Goal: Navigation & Orientation: Find specific page/section

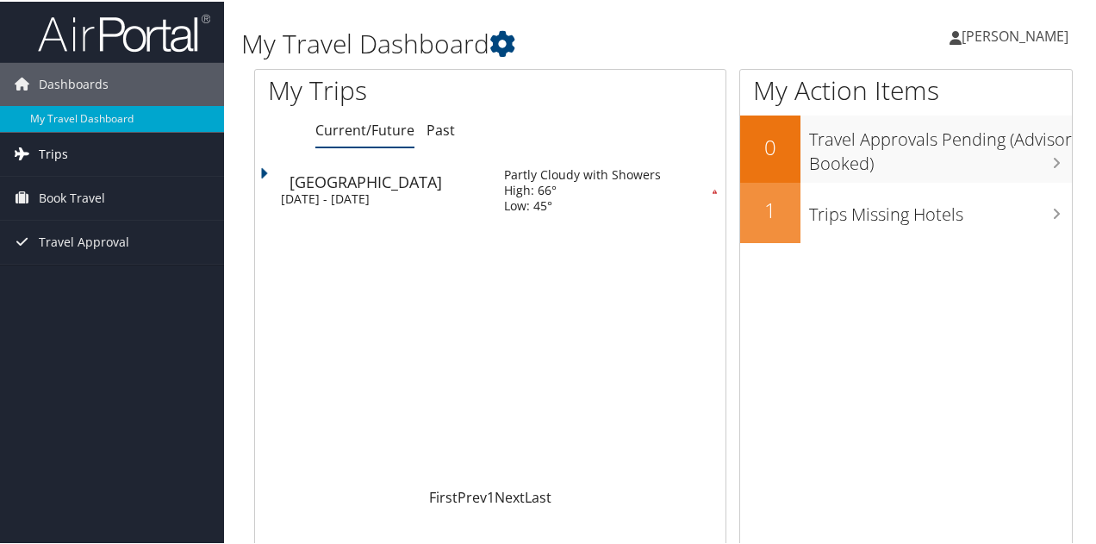
click at [115, 152] on link "Trips" at bounding box center [112, 152] width 224 height 43
click at [98, 273] on span "Book Travel" at bounding box center [72, 273] width 66 height 43
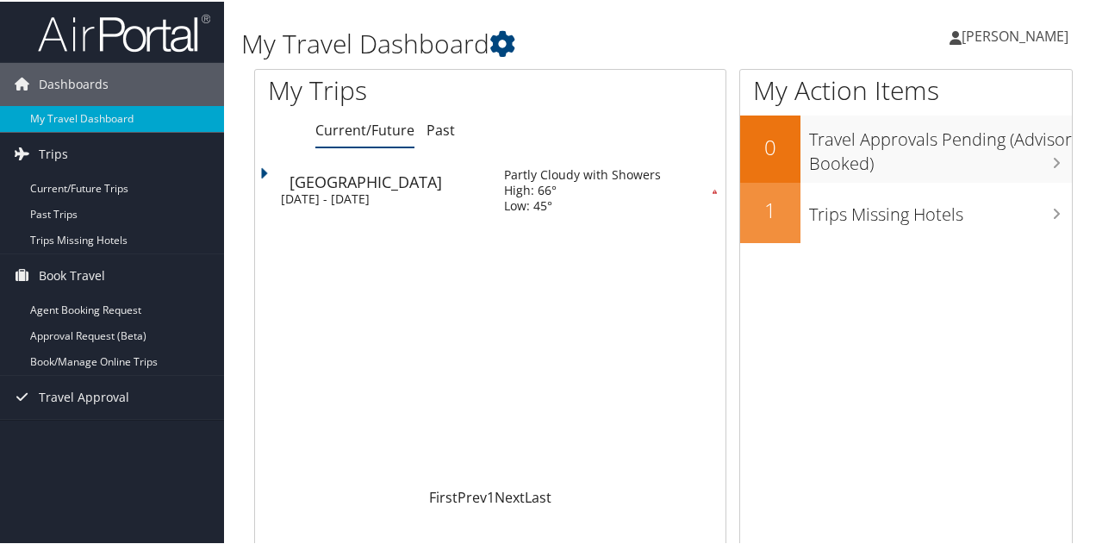
click at [443, 190] on div "Mon 13 Oct 2025 - Fri 17 Oct 2025" at bounding box center [379, 198] width 197 height 16
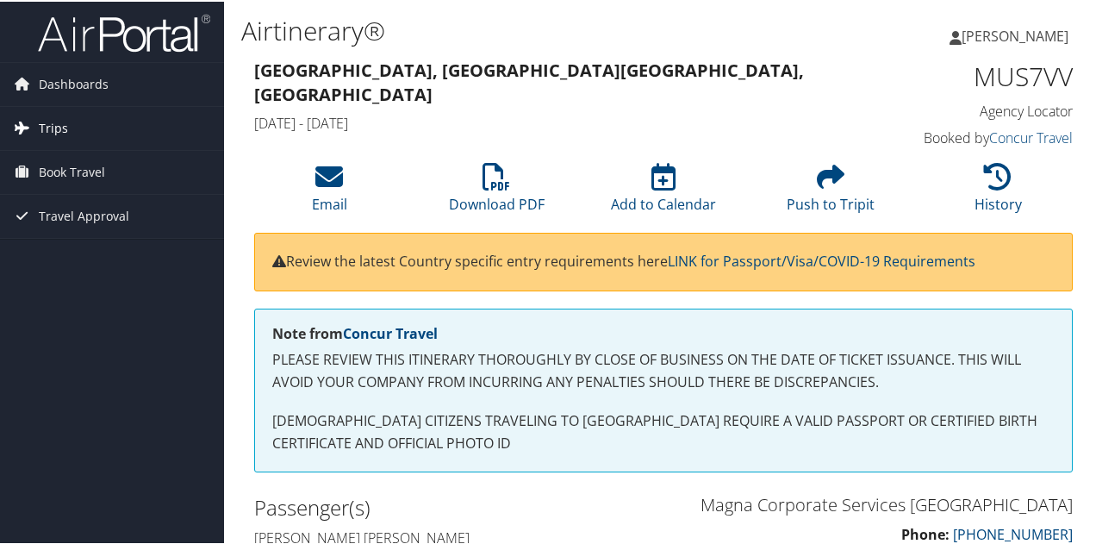
click at [61, 111] on span "Trips" at bounding box center [53, 126] width 29 height 43
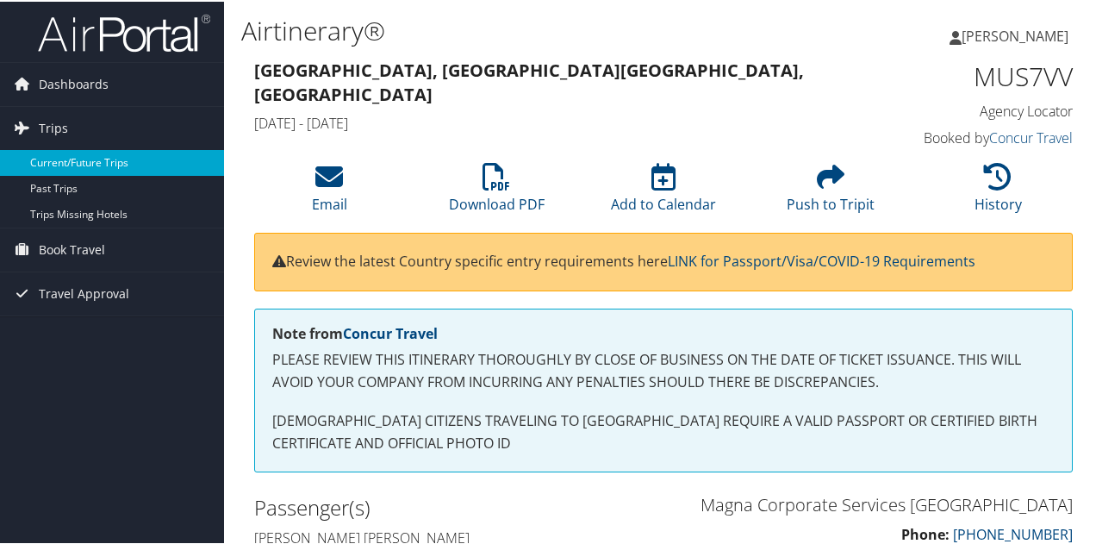
click at [78, 161] on link "Current/Future Trips" at bounding box center [112, 161] width 224 height 26
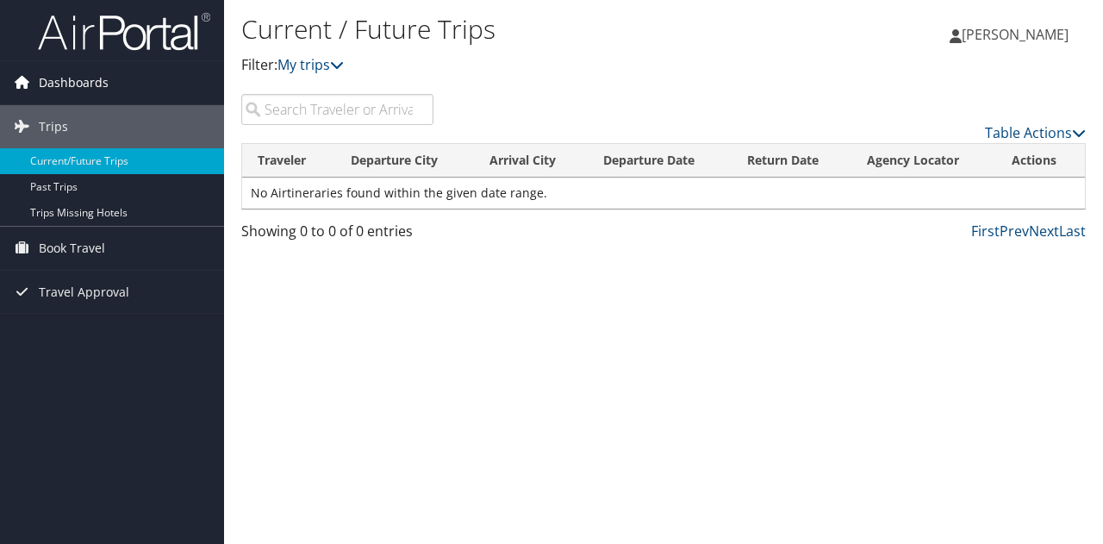
click at [98, 77] on span "Dashboards" at bounding box center [74, 82] width 70 height 43
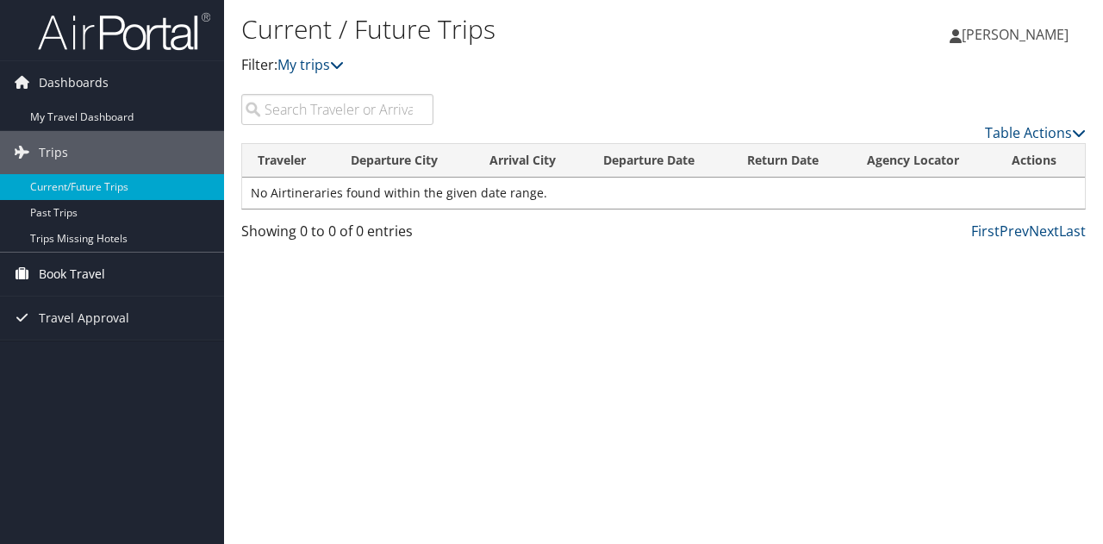
click at [88, 271] on span "Book Travel" at bounding box center [72, 273] width 66 height 43
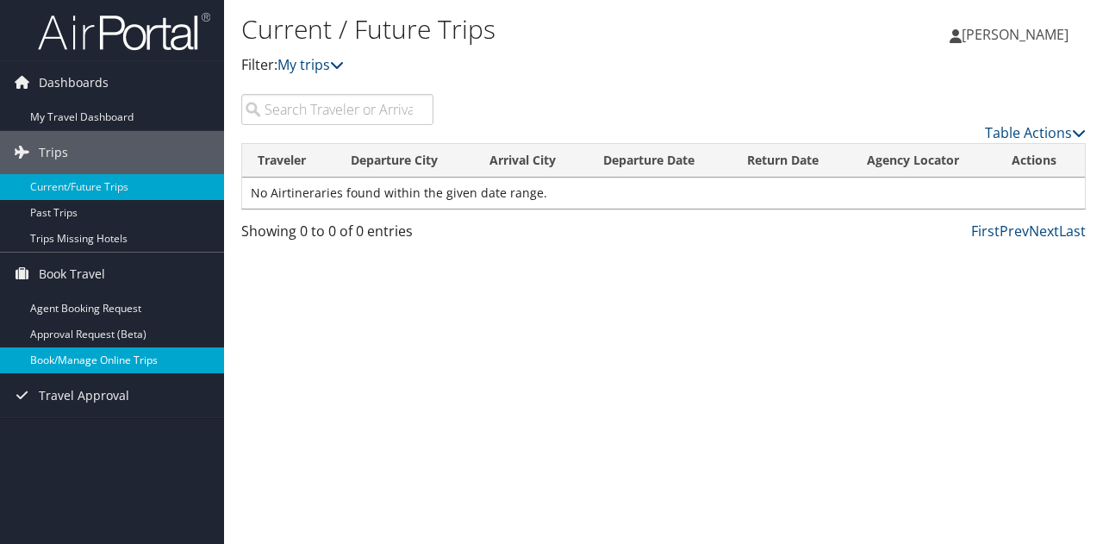
click at [118, 360] on link "Book/Manage Online Trips" at bounding box center [112, 360] width 224 height 26
